Goal: Task Accomplishment & Management: Use online tool/utility

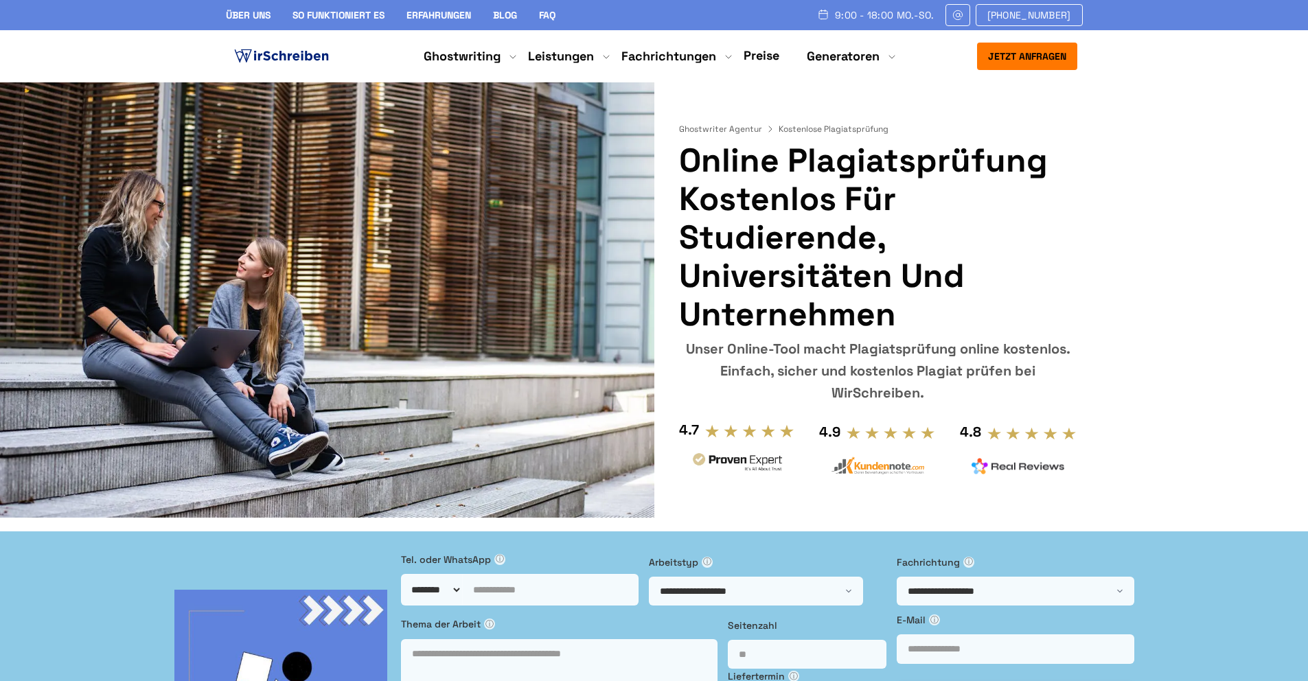
click at [1032, 58] on button "Jetzt anfragen" at bounding box center [1027, 56] width 100 height 27
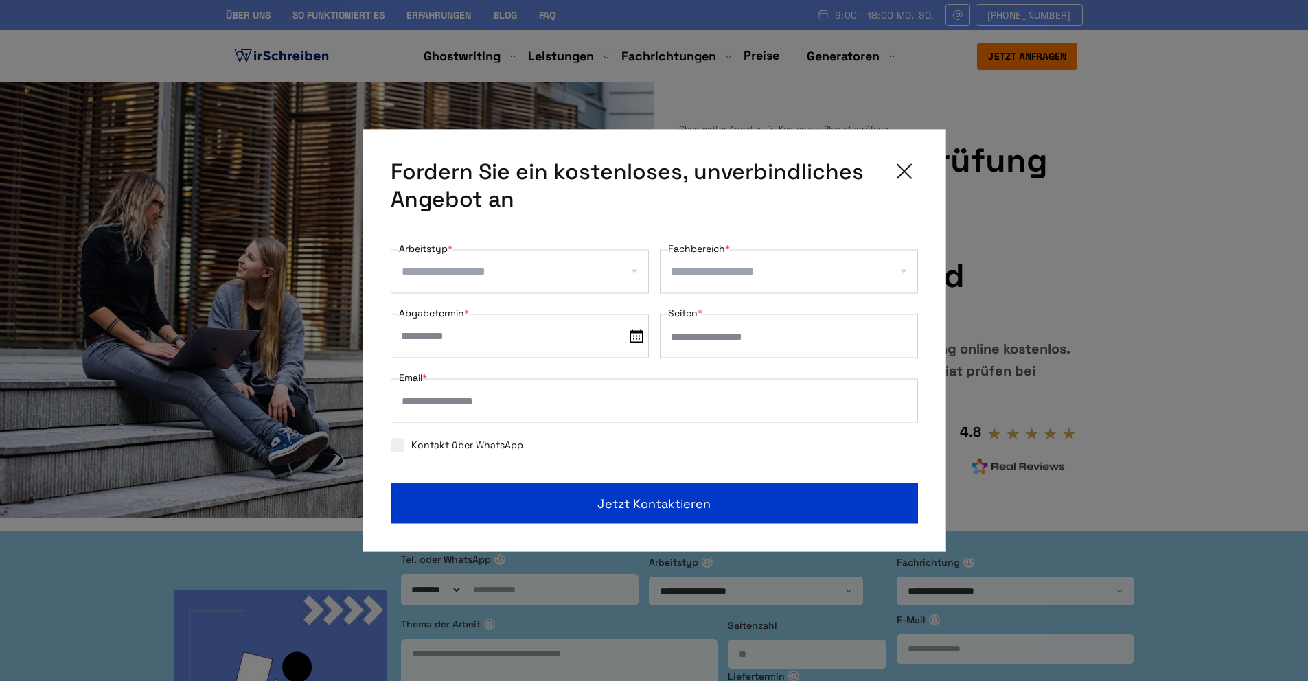
drag, startPoint x: 906, startPoint y: 172, endPoint x: 866, endPoint y: 157, distance: 42.6
click at [903, 168] on icon at bounding box center [903, 171] width 27 height 27
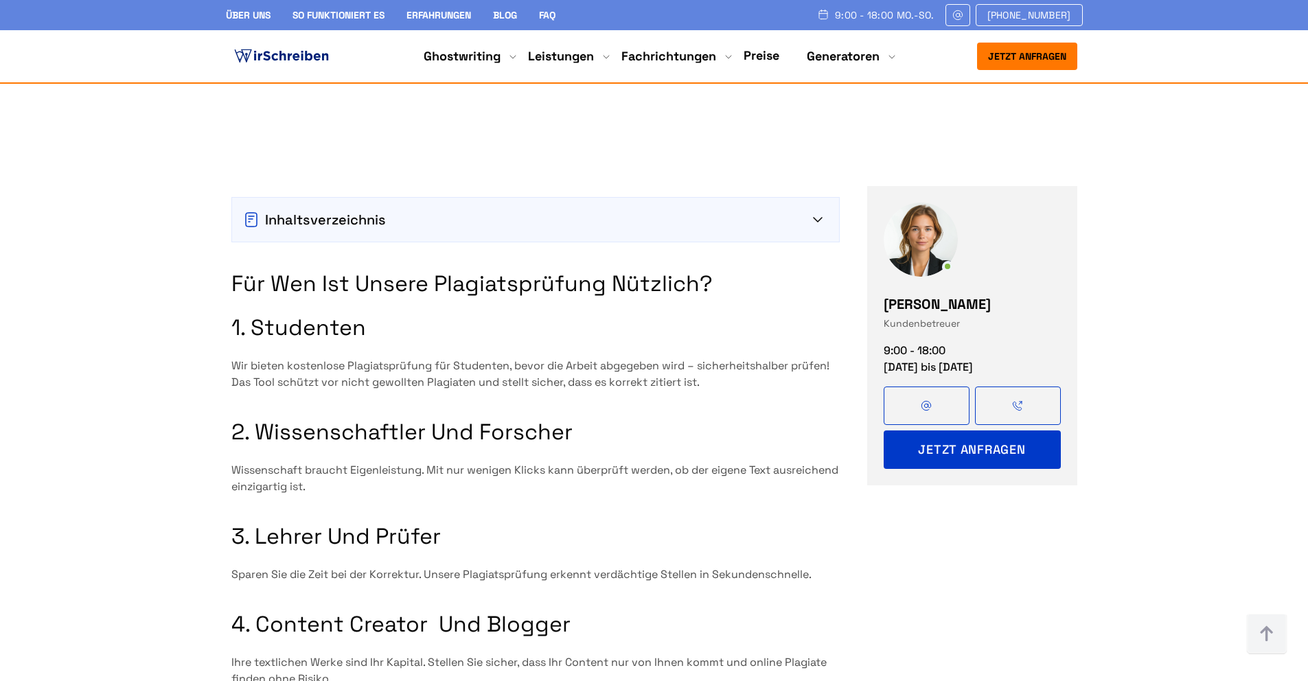
scroll to position [301, 0]
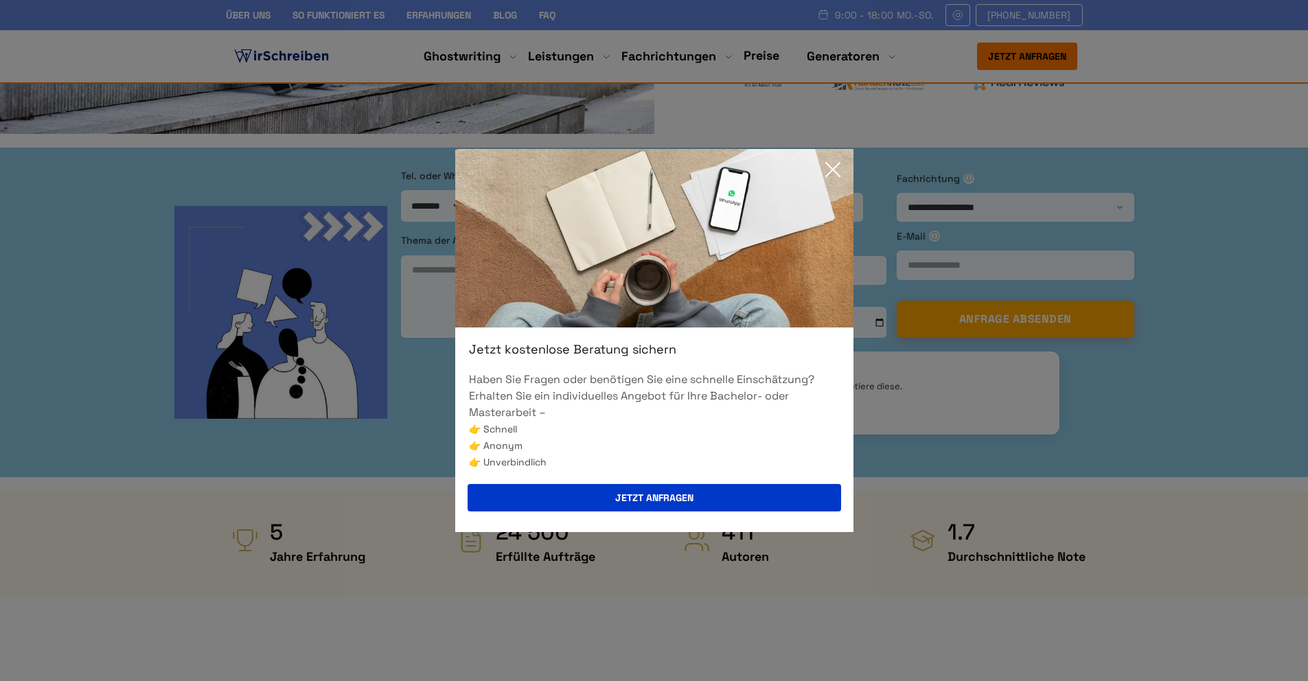
click at [838, 165] on icon at bounding box center [832, 169] width 27 height 27
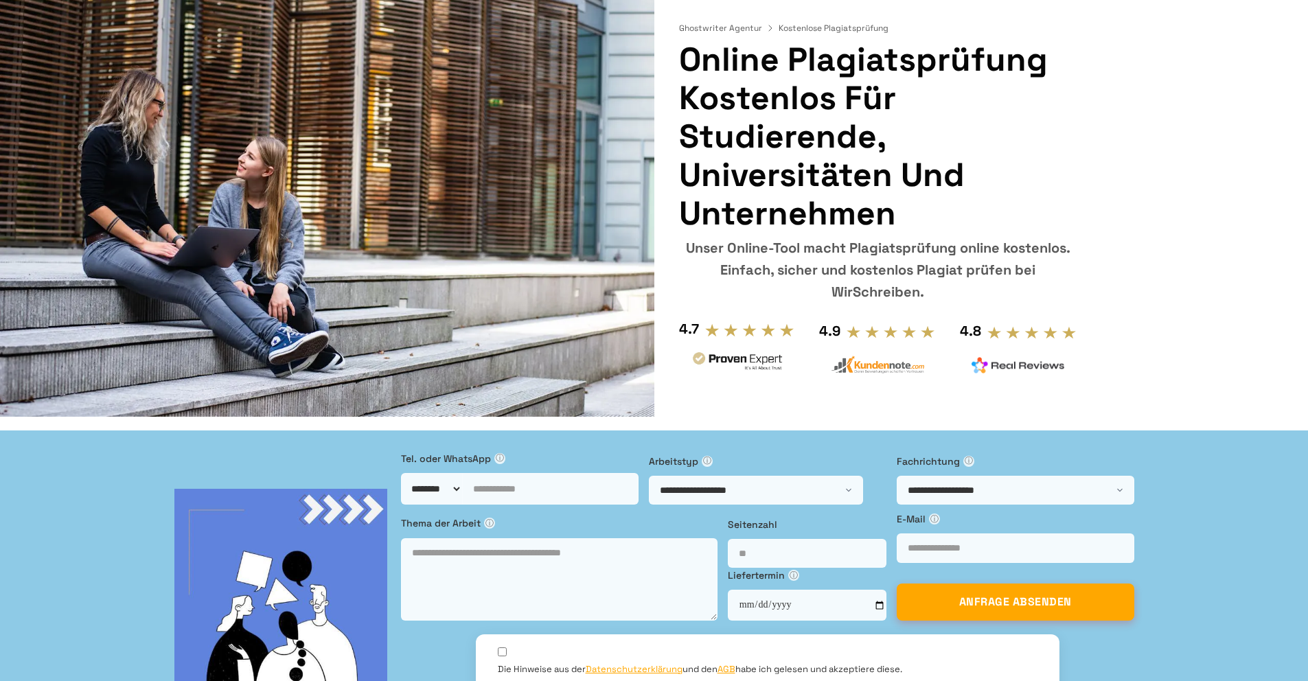
scroll to position [0, 0]
